Goal: Information Seeking & Learning: Learn about a topic

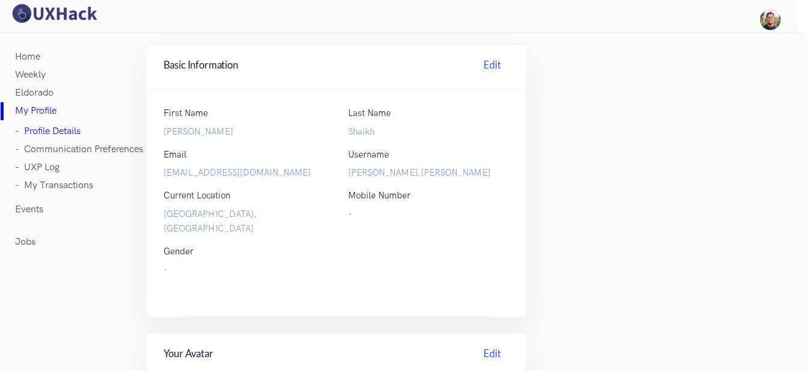
click at [37, 14] on img at bounding box center [54, 13] width 90 height 21
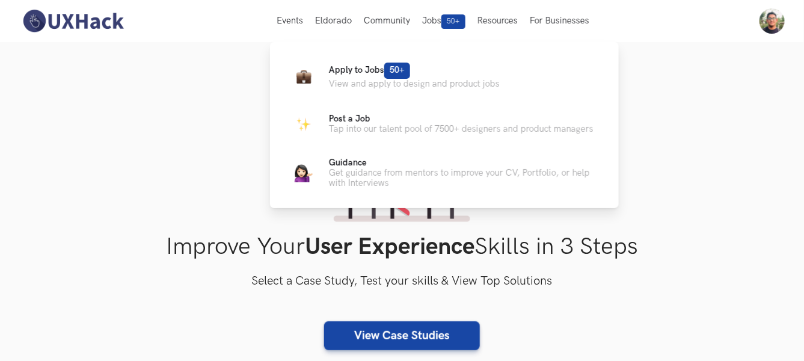
click at [270, 191] on div "Apply to Jobs 50+ View and apply to design and product jobs Post a Job Tap into…" at bounding box center [444, 124] width 349 height 165
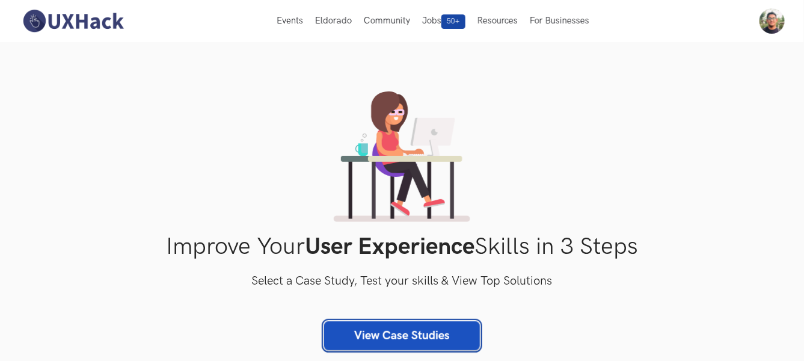
click at [396, 337] on link "View Case Studies" at bounding box center [402, 335] width 156 height 29
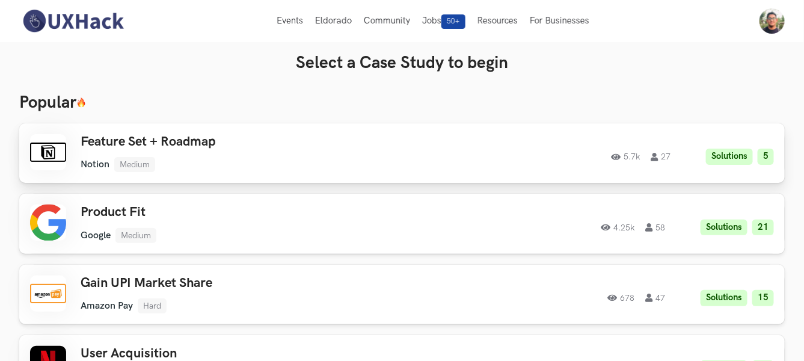
click at [358, 168] on ul "Notion Medium" at bounding box center [251, 164] width 340 height 15
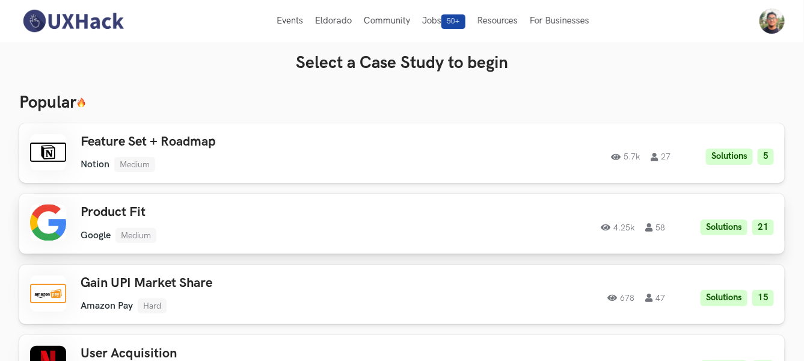
click at [531, 211] on div "Product Fit Google Medium Google Medium Solutions 21 4.25k 58 4.25k 58 Solution…" at bounding box center [402, 223] width 744 height 38
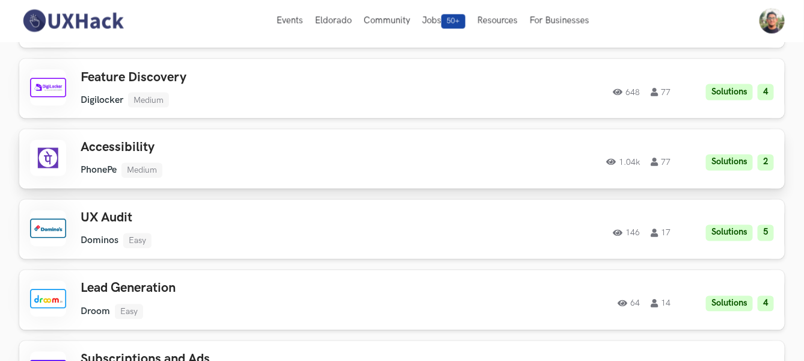
scroll to position [3643, 0]
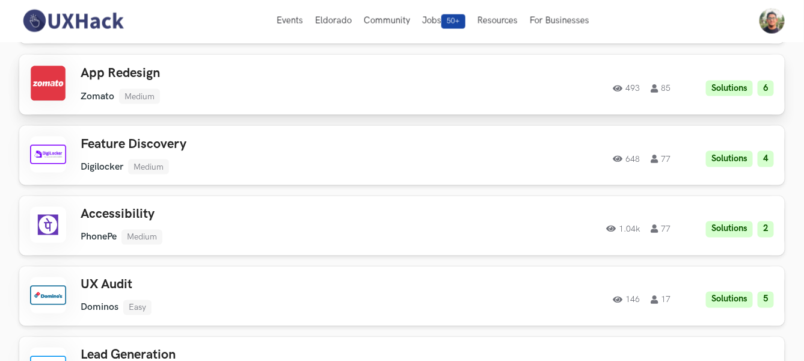
click at [287, 94] on ul "Zomato Medium" at bounding box center [251, 96] width 340 height 15
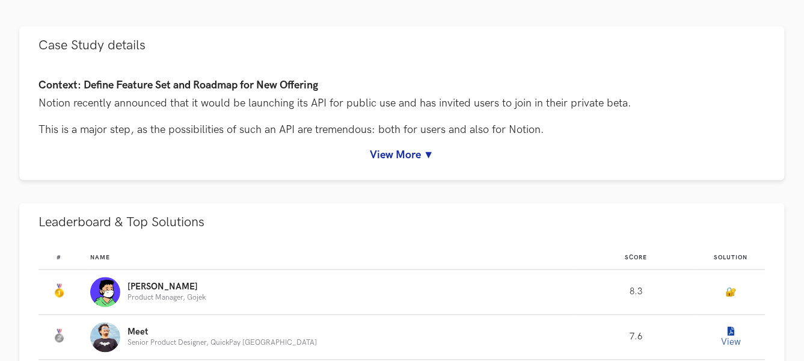
scroll to position [601, 0]
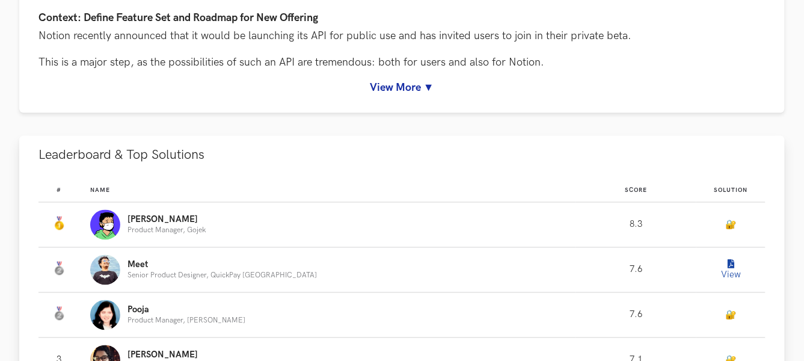
click at [719, 262] on button "View" at bounding box center [731, 270] width 24 height 24
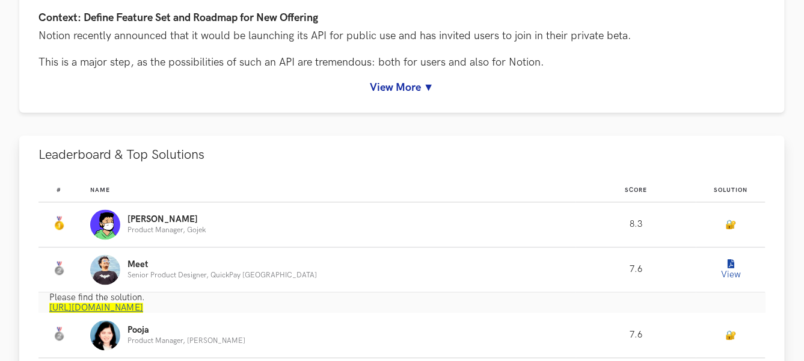
click at [724, 269] on button "View" at bounding box center [731, 270] width 24 height 24
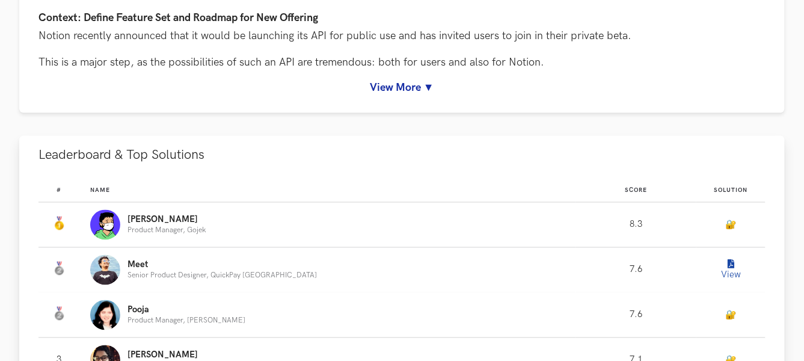
click at [724, 269] on button "View" at bounding box center [731, 270] width 24 height 24
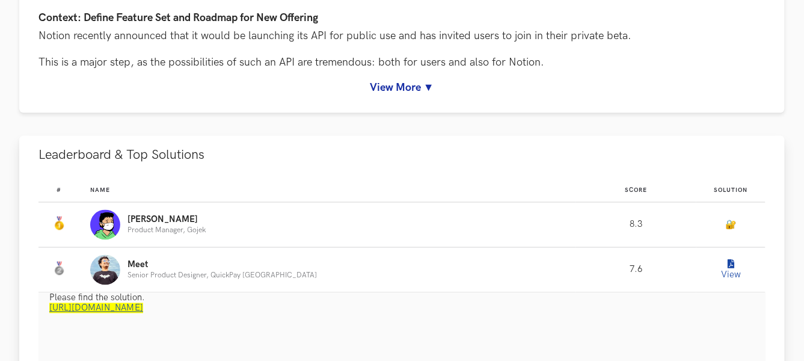
drag, startPoint x: 724, startPoint y: 269, endPoint x: 337, endPoint y: 239, distance: 388.3
click at [340, 235] on div "Vamsi Product Manager, Gojek" at bounding box center [327, 225] width 475 height 30
click at [143, 307] on link "https://www.notion.so/meetshah/UXHack-Notion-API-f25949084daf4890a738403b0e96c7…" at bounding box center [96, 308] width 94 height 10
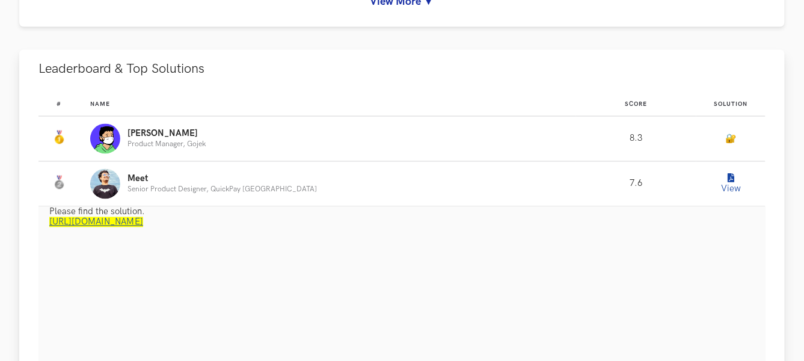
scroll to position [735, 0]
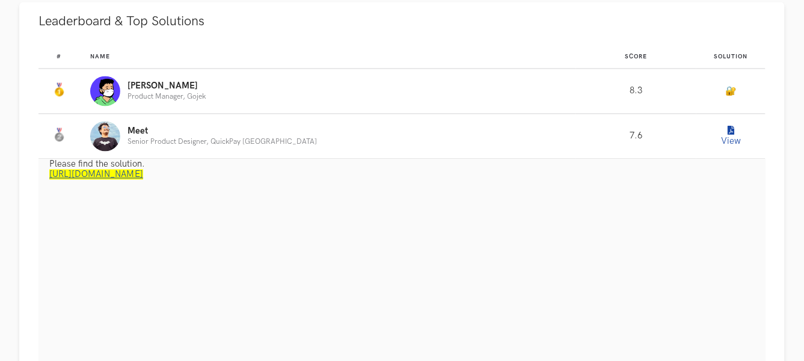
drag, startPoint x: 746, startPoint y: 166, endPoint x: 735, endPoint y: 151, distance: 18.0
click at [746, 165] on p "Please find the solution." at bounding box center [407, 164] width 716 height 10
click at [730, 146] on td "View" at bounding box center [730, 136] width 69 height 45
click at [729, 138] on button "View" at bounding box center [731, 136] width 24 height 24
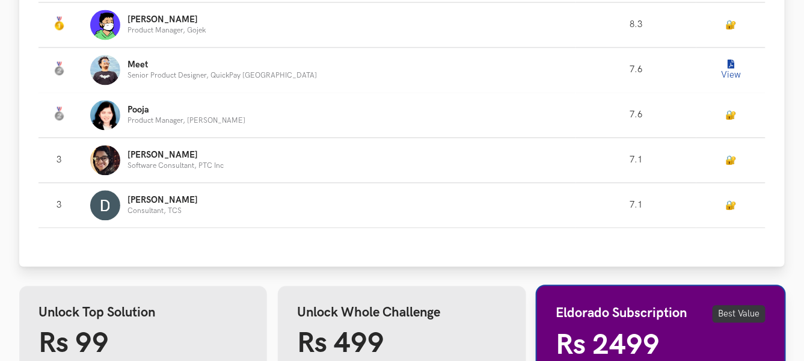
scroll to position [935, 0]
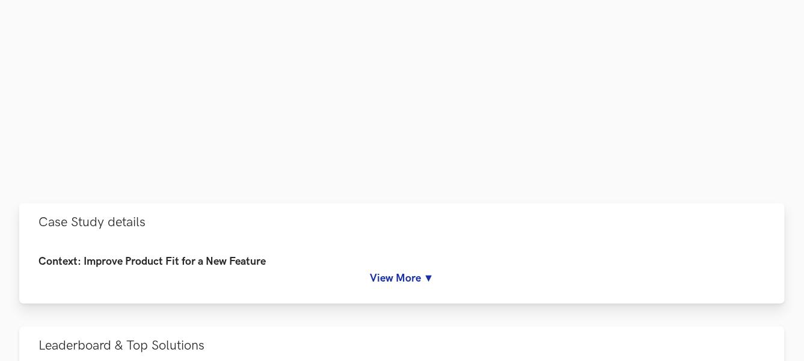
scroll to position [400, 0]
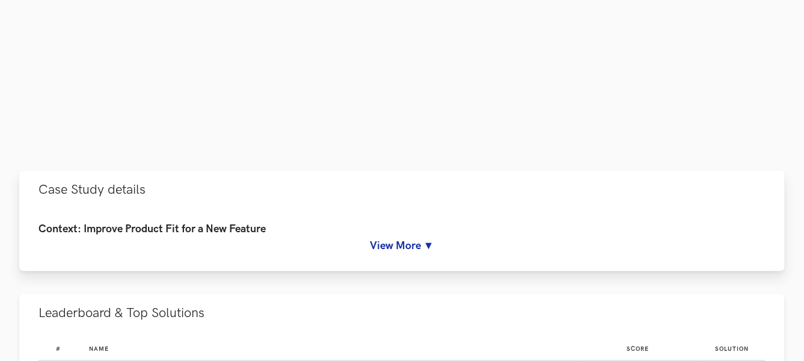
click at [381, 233] on h4 "Context: Improve Product Fit for a New Feature" at bounding box center [401, 229] width 727 height 13
click at [388, 251] on link "View More ▼" at bounding box center [401, 245] width 727 height 13
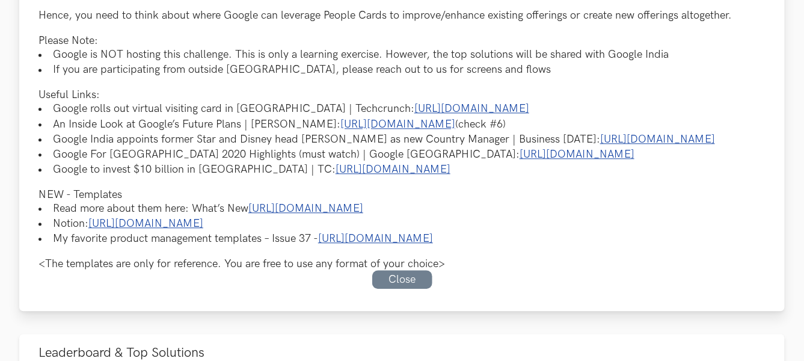
scroll to position [935, 0]
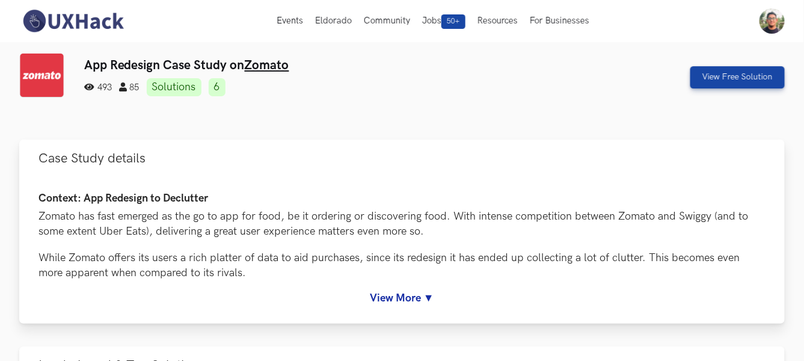
click at [377, 294] on link "View More ▼" at bounding box center [401, 298] width 727 height 13
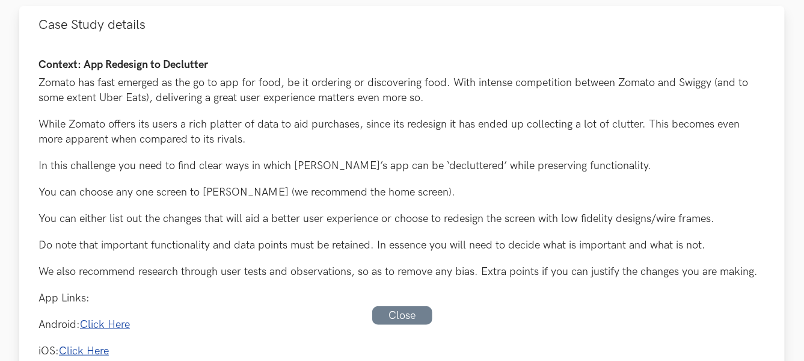
scroll to position [200, 0]
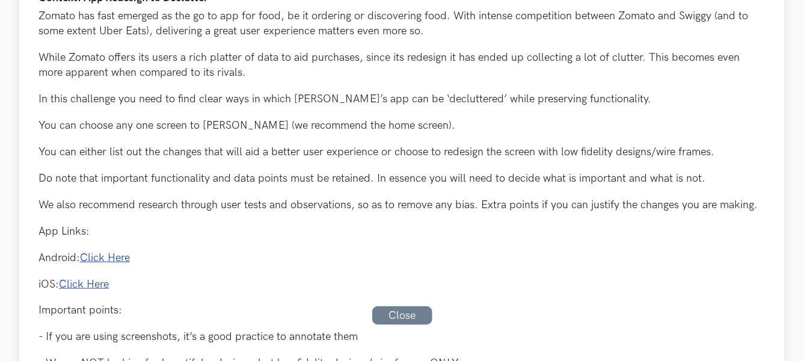
click at [115, 255] on link "Click Here" at bounding box center [105, 257] width 50 height 13
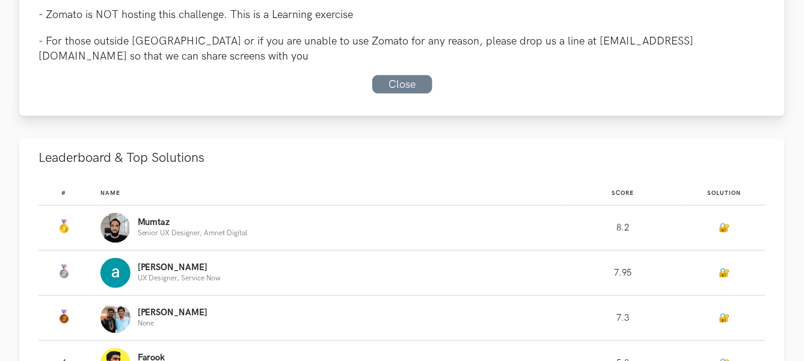
scroll to position [735, 0]
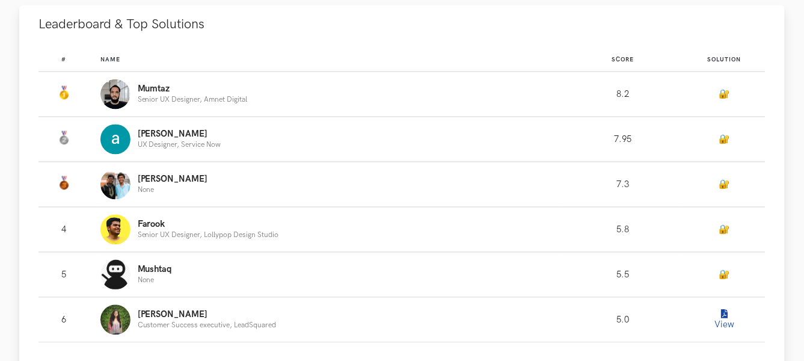
click at [725, 320] on button "View" at bounding box center [724, 320] width 24 height 24
click at [718, 323] on button "View" at bounding box center [724, 320] width 24 height 24
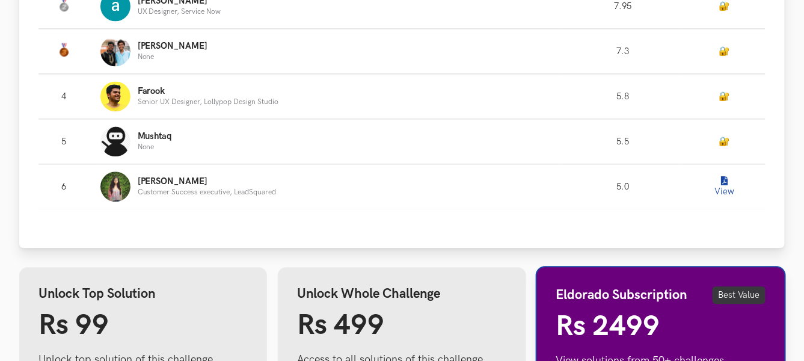
click at [715, 189] on button "View" at bounding box center [724, 186] width 24 height 24
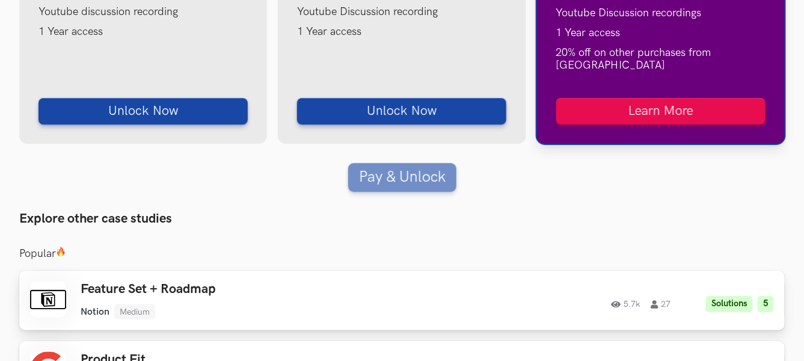
scroll to position [1669, 0]
